Goal: Find specific page/section: Find specific page/section

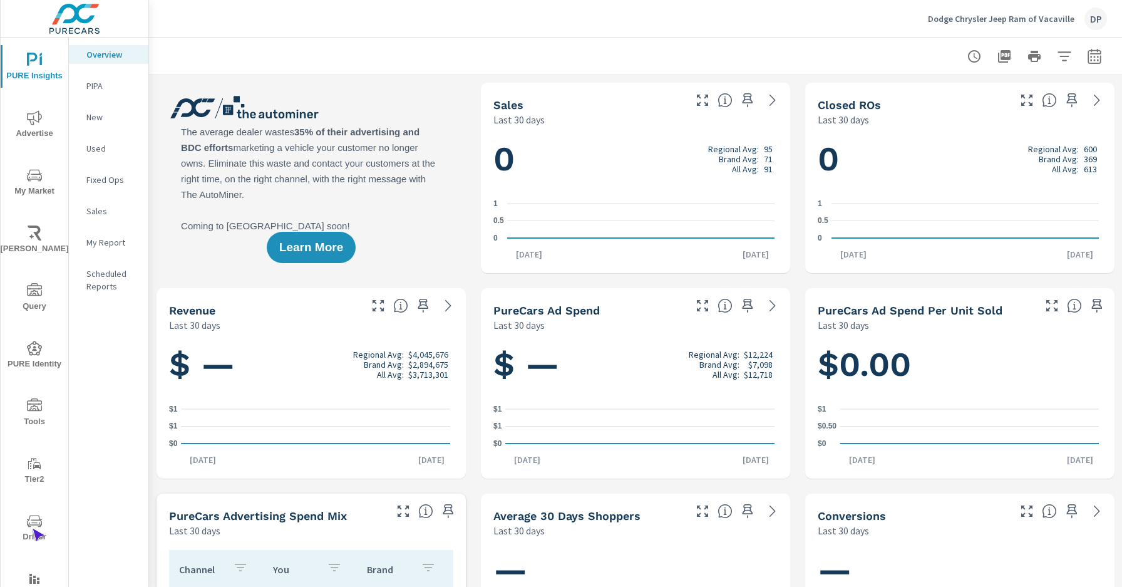
click at [32, 528] on span "Driver" at bounding box center [34, 528] width 60 height 31
